Goal: Task Accomplishment & Management: Manage account settings

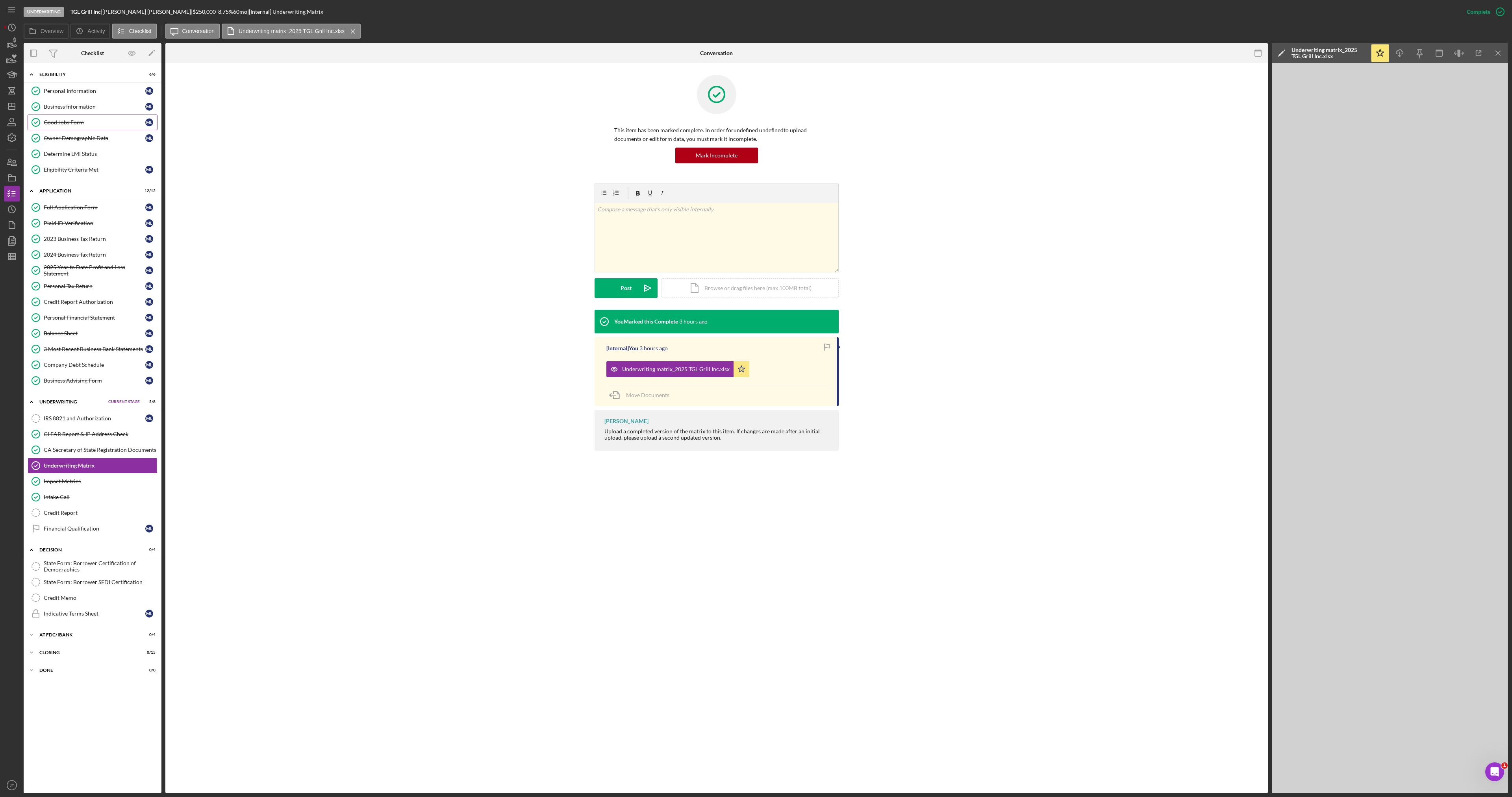
click at [76, 127] on link "Good Jobs Form Good Jobs Form M L" at bounding box center [93, 122] width 130 height 15
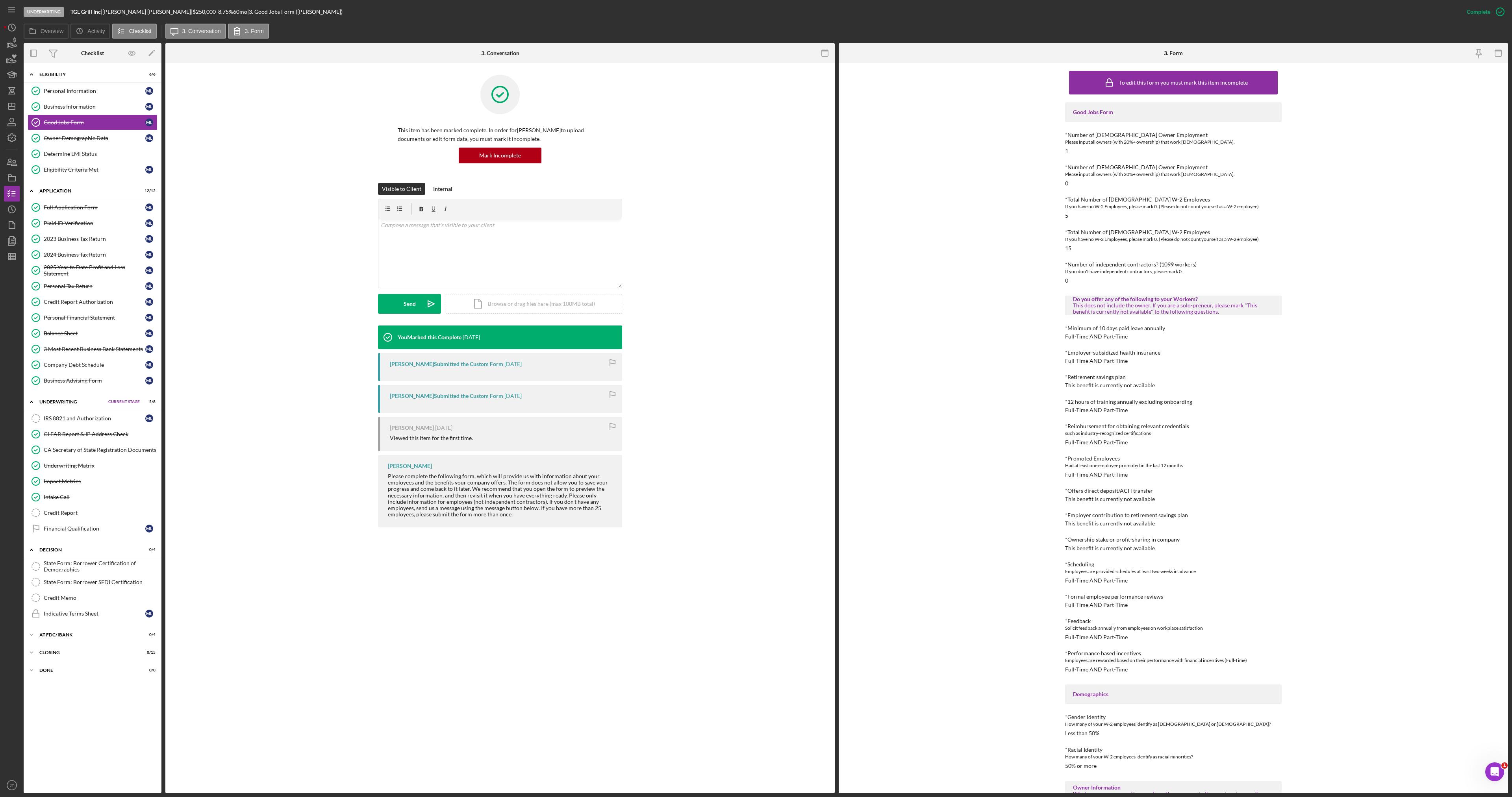
click at [1051, 260] on div "To edit this form you must mark this item incomplete Good Jobs Form *Number of …" at bounding box center [1173, 428] width 669 height 730
click at [184, 196] on div "Visible to Client Internal v Color teal Color pink Remove color Add row above A…" at bounding box center [500, 255] width 645 height 143
click at [235, 193] on div "Visible to Client Internal v Color teal Color pink Remove color Add row above A…" at bounding box center [500, 255] width 645 height 143
click at [959, 287] on div "To edit this form you must mark this item incomplete Good Jobs Form *Number of …" at bounding box center [1173, 428] width 669 height 730
